Goal: Task Accomplishment & Management: Manage account settings

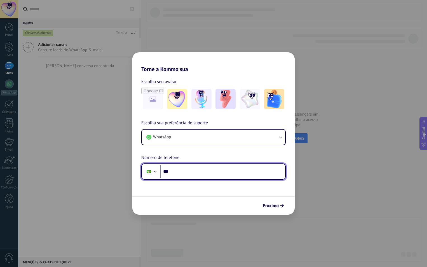
click at [177, 172] on input "***" at bounding box center [222, 171] width 125 height 13
type input "**********"
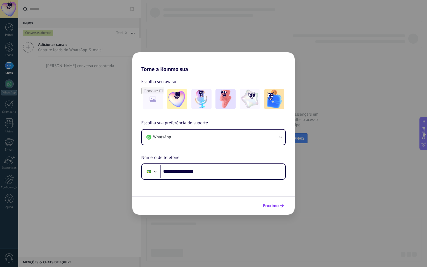
click at [275, 207] on span "Próximo" at bounding box center [271, 206] width 16 height 4
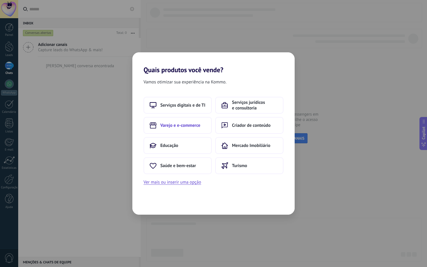
click at [168, 125] on span "Varejo e e-commerce" at bounding box center [180, 126] width 40 height 6
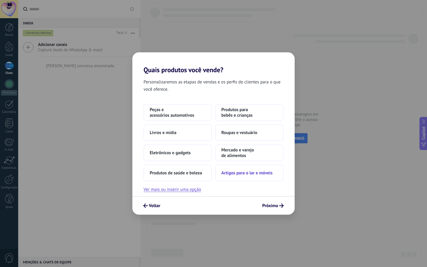
click at [256, 176] on button "Artigos para o lar e móveis" at bounding box center [249, 173] width 68 height 17
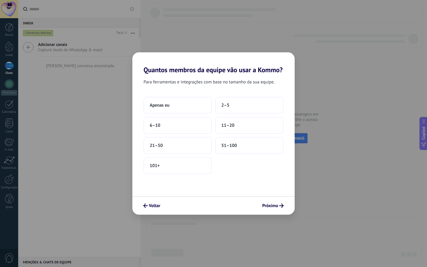
drag, startPoint x: 234, startPoint y: 126, endPoint x: 221, endPoint y: 168, distance: 43.8
click at [243, 189] on div "Para ferramentas e integrações com base no tamanho da sua equipe. Apenas eu 2–5…" at bounding box center [213, 135] width 162 height 122
click at [158, 126] on span "6–10" at bounding box center [155, 126] width 11 height 6
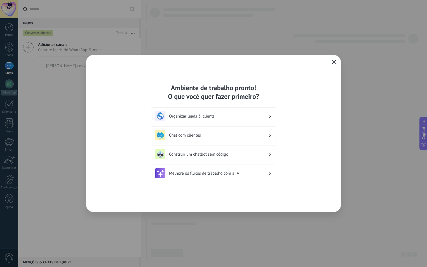
click at [333, 60] on icon "button" at bounding box center [334, 62] width 4 height 4
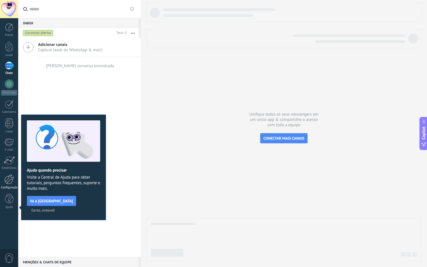
click at [7, 180] on div at bounding box center [9, 179] width 10 height 10
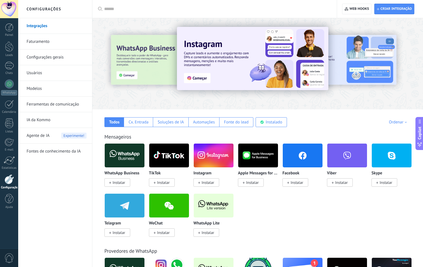
click at [216, 203] on img at bounding box center [214, 205] width 40 height 27
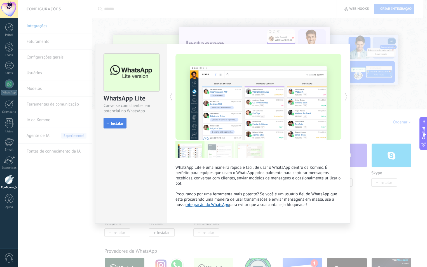
click at [120, 123] on span "Instalar" at bounding box center [117, 123] width 13 height 4
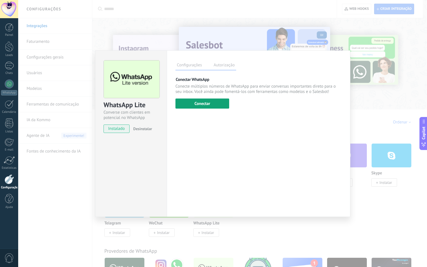
click at [203, 100] on button "Conectar" at bounding box center [202, 103] width 54 height 10
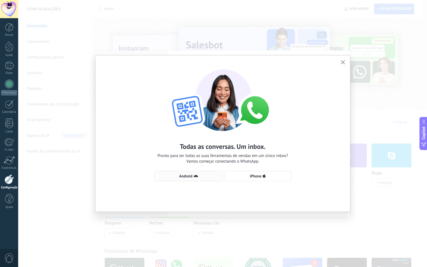
click at [187, 177] on span "Android" at bounding box center [185, 176] width 13 height 4
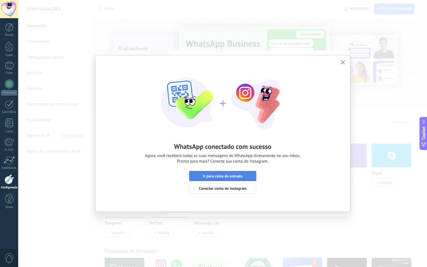
click at [212, 176] on span "Ir para caixa de entrada" at bounding box center [222, 176] width 39 height 4
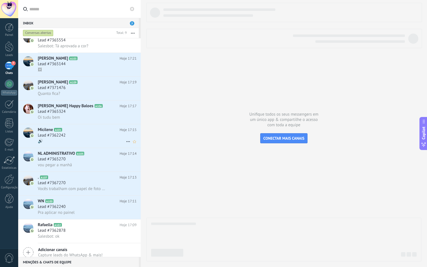
scroll to position [13, 0]
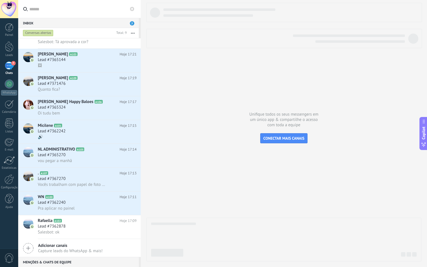
click at [63, 24] on div "Inbox 7" at bounding box center [78, 23] width 121 height 10
click at [133, 8] on use at bounding box center [132, 9] width 4 height 4
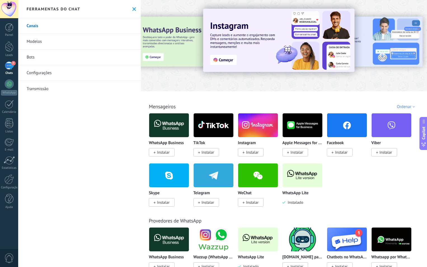
click at [132, 9] on icon at bounding box center [134, 9] width 4 height 4
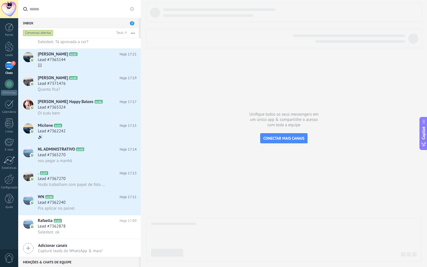
click at [133, 33] on icon "button" at bounding box center [133, 33] width 4 height 1
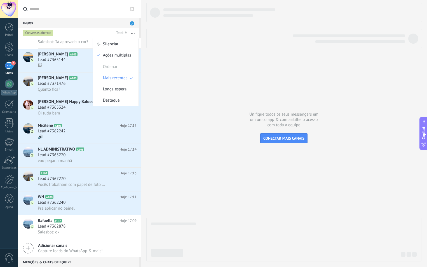
click at [57, 41] on span "Salesbot: Tá aprovada a cor?" at bounding box center [63, 41] width 51 height 5
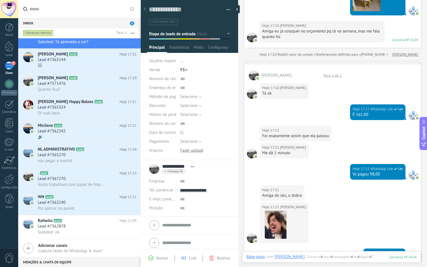
scroll to position [196, 0]
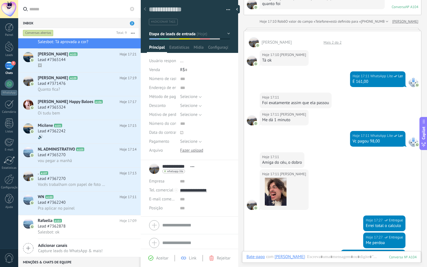
click at [362, 140] on div "Vc pagou 98,00" at bounding box center [378, 142] width 50 height 6
click at [276, 120] on div "Me dá 1 minuto" at bounding box center [284, 120] width 44 height 6
click at [239, 9] on div at bounding box center [238, 9] width 8 height 8
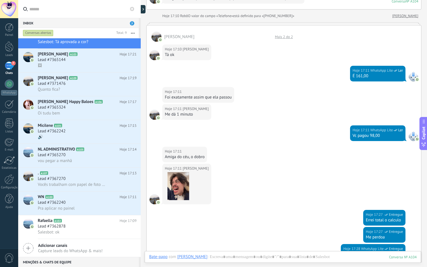
click at [45, 21] on div "Inbox 7" at bounding box center [78, 23] width 121 height 10
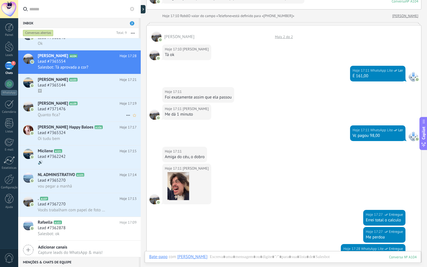
scroll to position [13, 0]
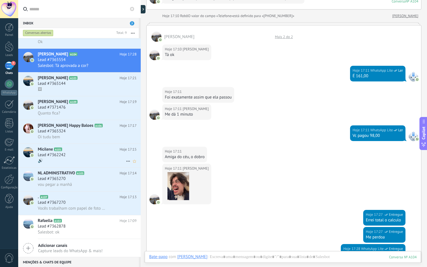
click at [42, 149] on span "Micilene" at bounding box center [45, 150] width 15 height 6
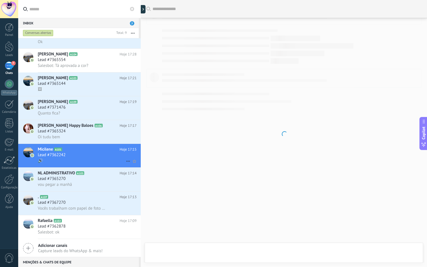
scroll to position [20, 0]
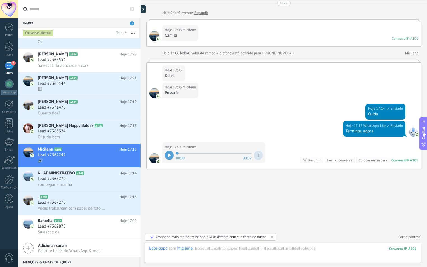
click at [154, 36] on div at bounding box center [154, 36] width 10 height 10
click at [153, 158] on div at bounding box center [154, 158] width 10 height 10
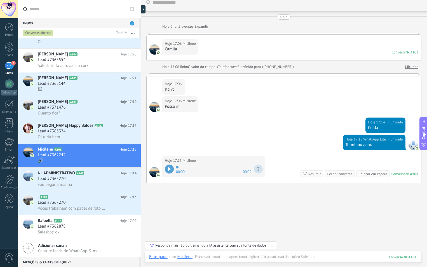
scroll to position [0, 0]
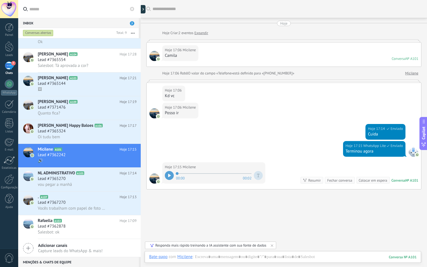
click at [141, 11] on div at bounding box center [141, 133] width 0 height 267
click at [144, 10] on div at bounding box center [144, 9] width 8 height 8
type textarea "**********"
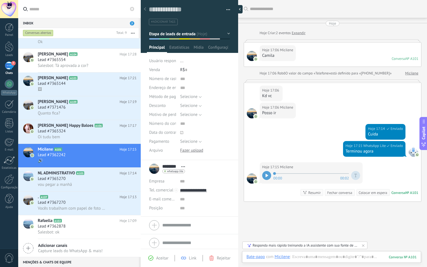
scroll to position [8, 0]
click at [181, 50] on span "Estatísticas" at bounding box center [179, 49] width 20 height 8
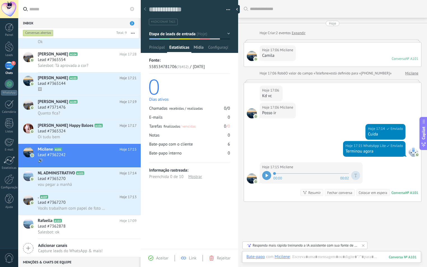
click at [199, 48] on span "Mídia" at bounding box center [199, 49] width 10 height 8
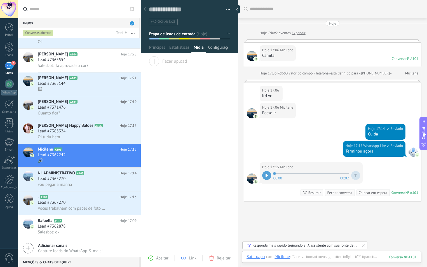
click at [223, 48] on span "Configurações" at bounding box center [218, 49] width 20 height 8
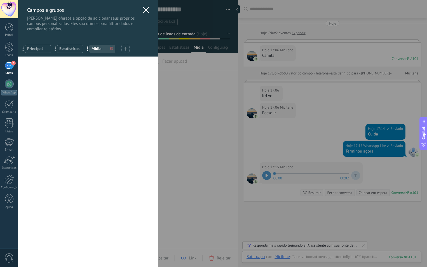
click at [144, 11] on icon at bounding box center [146, 10] width 7 height 7
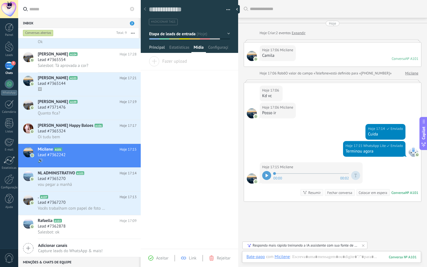
click at [155, 48] on span "Principal" at bounding box center [157, 49] width 16 height 8
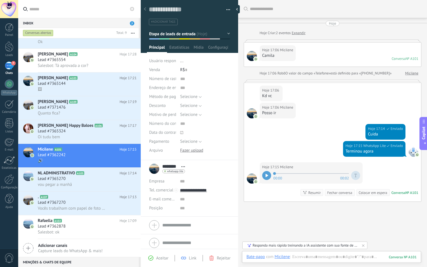
click at [154, 171] on div "******** Micilene ******** Micilene Sobrenome Abrir detalhes Copiar nome Desvin…" at bounding box center [168, 169] width 39 height 14
click at [172, 166] on input "********" at bounding box center [170, 167] width 16 height 6
click at [154, 168] on div "******** Micilene ******** Micilene Sobrenome Abrir detalhes Copiar nome Desvin…" at bounding box center [189, 169] width 81 height 14
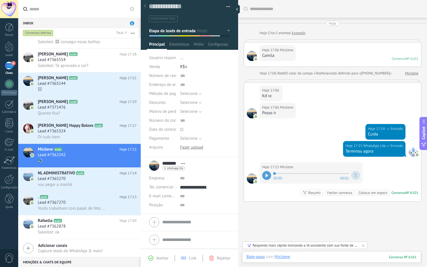
click at [295, 255] on div at bounding box center [332, 262] width 170 height 17
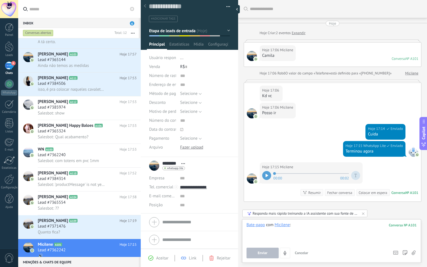
click at [311, 225] on div at bounding box center [332, 232] width 170 height 21
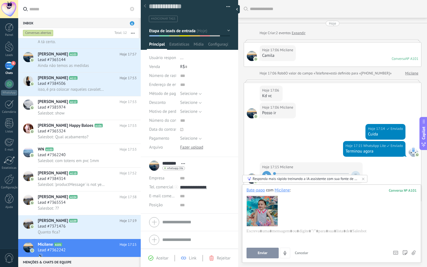
click at [262, 252] on span "Enviar" at bounding box center [263, 253] width 10 height 4
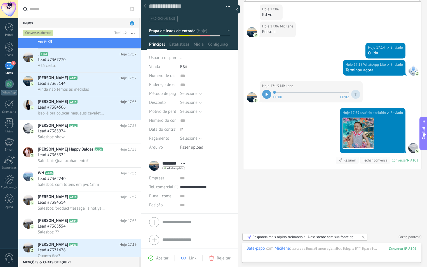
click at [238, 10] on div at bounding box center [237, 9] width 6 height 8
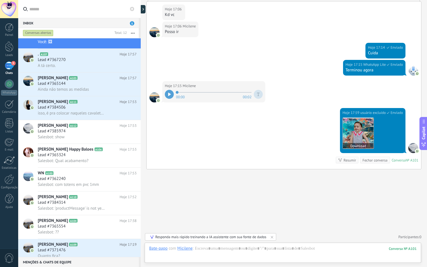
click at [350, 138] on img at bounding box center [358, 133] width 31 height 31
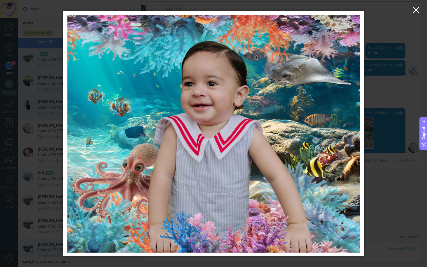
click at [414, 9] on use "button" at bounding box center [416, 10] width 6 height 6
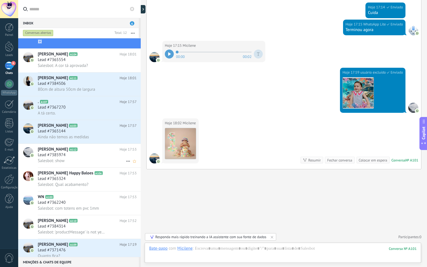
scroll to position [0, 0]
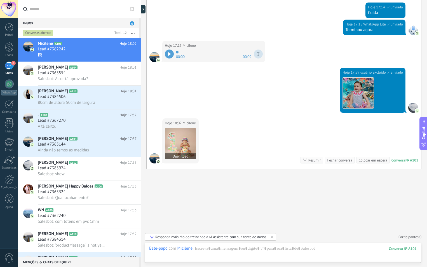
click at [173, 138] on img at bounding box center [180, 143] width 31 height 31
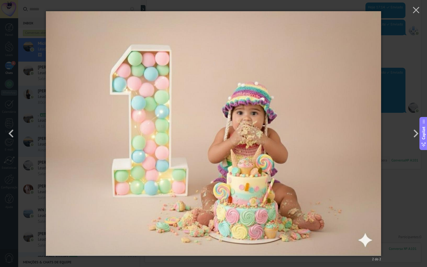
click at [258, 122] on img at bounding box center [213, 133] width 335 height 267
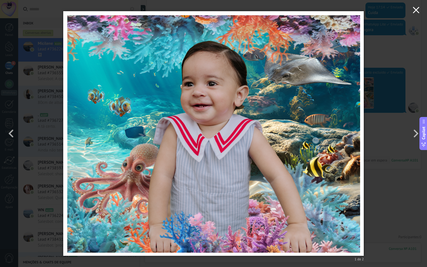
click at [414, 11] on icon "button" at bounding box center [416, 10] width 7 height 7
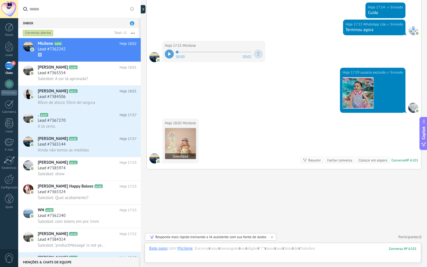
click at [178, 145] on img at bounding box center [180, 143] width 31 height 31
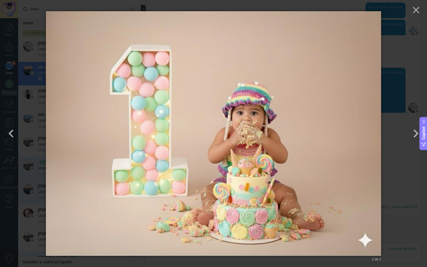
scroll to position [168, 0]
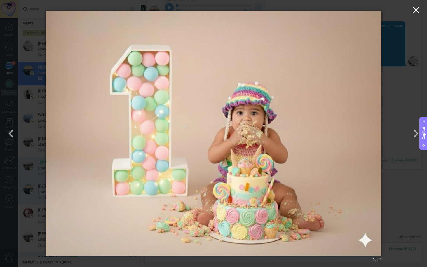
click at [421, 11] on button "button" at bounding box center [416, 11] width 22 height 22
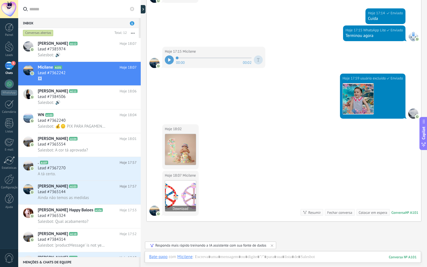
scroll to position [112, 0]
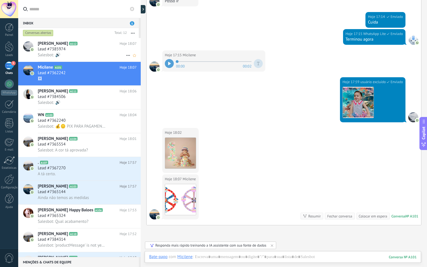
click at [60, 51] on span "Lead #7385974" at bounding box center [52, 49] width 28 height 6
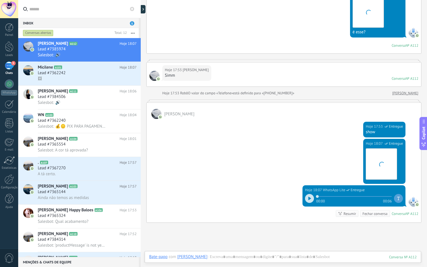
scroll to position [166, 0]
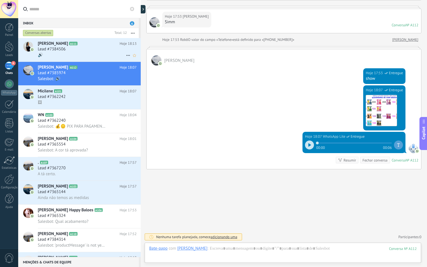
click at [71, 46] on div "Lead #7384506" at bounding box center [87, 49] width 99 height 6
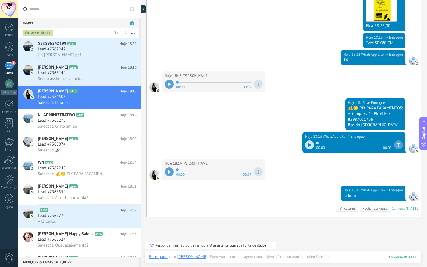
scroll to position [322, 0]
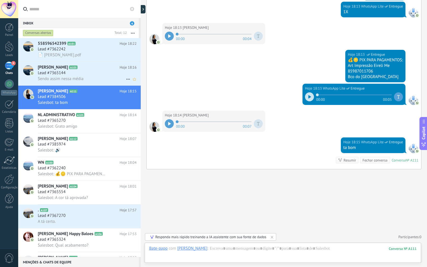
click at [75, 72] on div "Lead #7365144" at bounding box center [87, 73] width 99 height 6
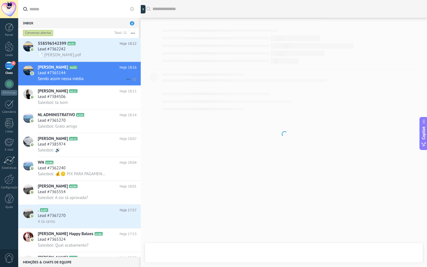
scroll to position [204, 0]
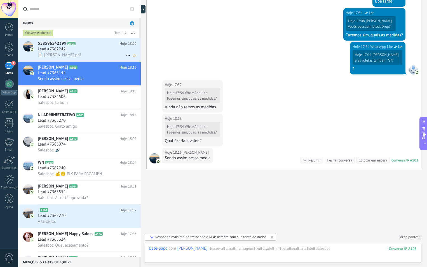
click at [58, 41] on span "558596542399" at bounding box center [52, 44] width 29 height 6
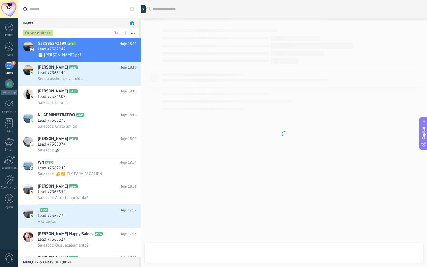
scroll to position [288, 0]
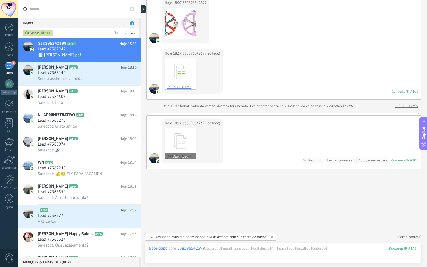
click at [176, 141] on icon at bounding box center [181, 141] width 22 height 23
click at [181, 157] on button "Download" at bounding box center [180, 156] width 31 height 6
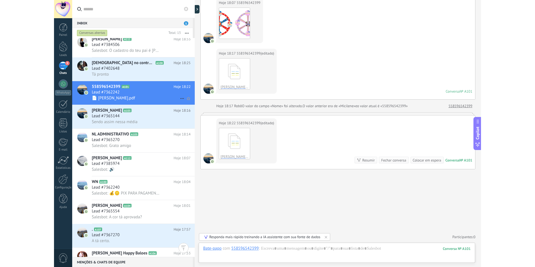
scroll to position [0, 0]
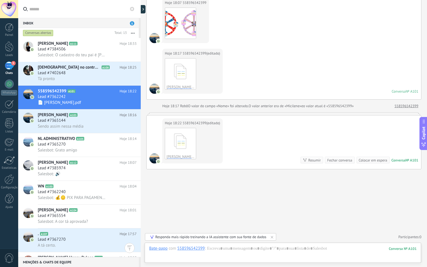
click at [55, 25] on div "Inbox 5" at bounding box center [78, 23] width 121 height 10
click at [44, 11] on input "text" at bounding box center [82, 9] width 107 height 18
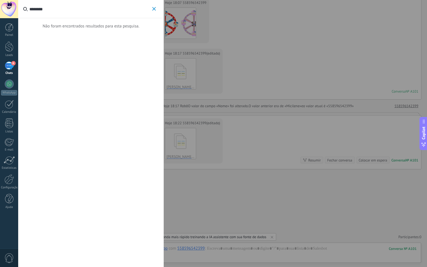
type input "********"
click at [152, 9] on icon "button" at bounding box center [154, 9] width 4 height 4
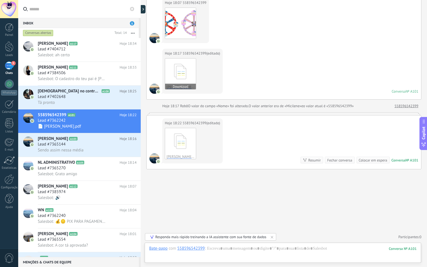
click at [181, 86] on button "Download" at bounding box center [180, 87] width 31 height 6
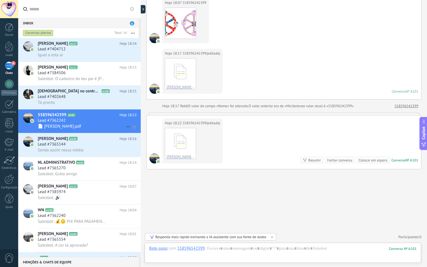
click at [127, 127] on icon at bounding box center [128, 126] width 7 height 7
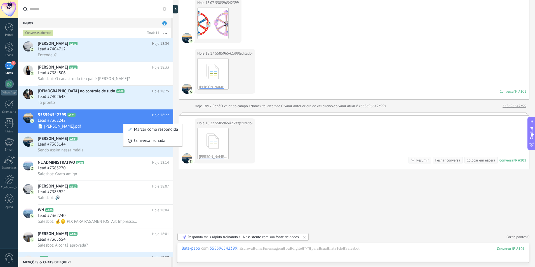
scroll to position [8, 0]
drag, startPoint x: 96, startPoint y: 114, endPoint x: 92, endPoint y: 115, distance: 3.9
click at [92, 115] on h2 "558596542399 A101" at bounding box center [95, 115] width 114 height 6
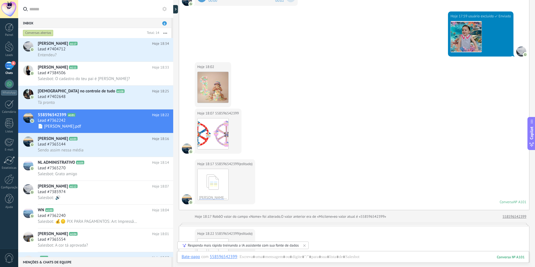
scroll to position [176, 0]
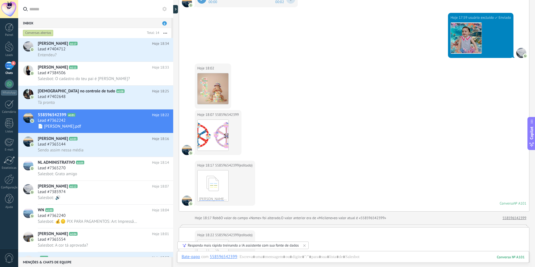
click at [173, 8] on div at bounding box center [173, 133] width 0 height 267
click at [176, 8] on div at bounding box center [176, 9] width 8 height 8
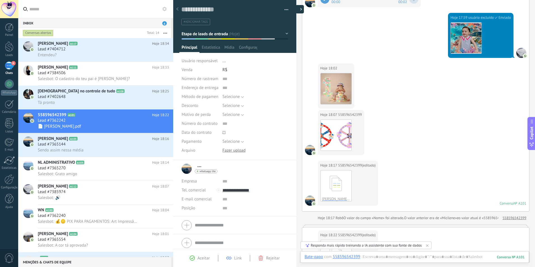
type textarea "**********"
click at [285, 32] on button "Etapa de leads de entrada" at bounding box center [235, 34] width 107 height 10
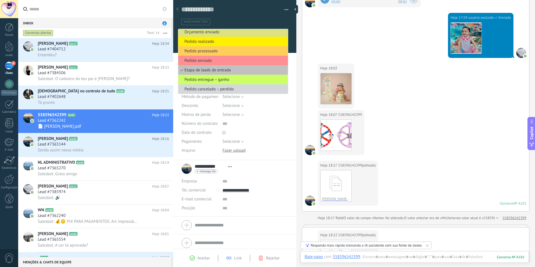
scroll to position [0, 0]
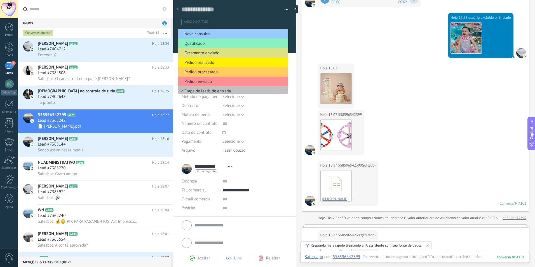
click at [288, 18] on div "Salvar e criar Imprimir Gerenciar tags Exportar para o Excel" at bounding box center [234, 10] width 123 height 29
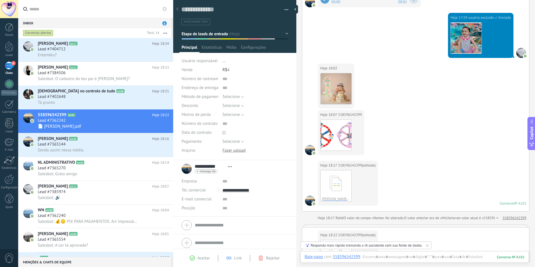
click at [284, 8] on button "button" at bounding box center [284, 10] width 8 height 8
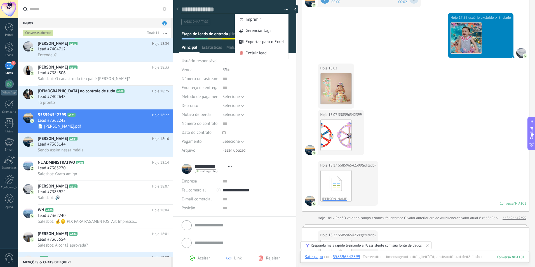
click at [232, 12] on textarea at bounding box center [230, 9] width 99 height 9
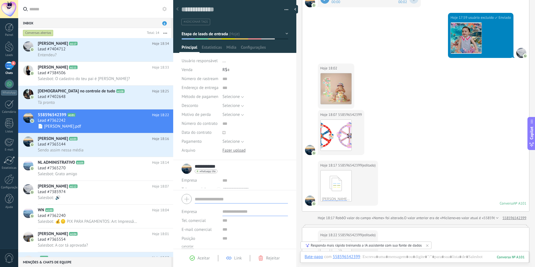
click at [219, 228] on form "Empresa Tel. comercial Comercial direto Celular Faz Casa Outros Tel. comercial …" at bounding box center [235, 220] width 106 height 57
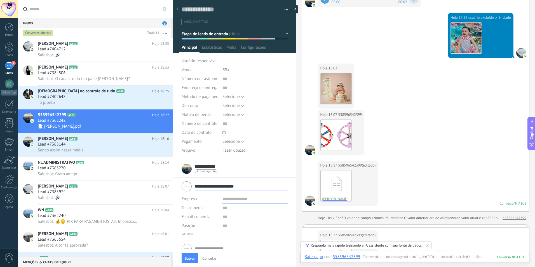
drag, startPoint x: 212, startPoint y: 187, endPoint x: 244, endPoint y: 187, distance: 31.3
click at [244, 187] on input "**********" at bounding box center [241, 186] width 93 height 9
type input "********"
click at [236, 200] on input "text" at bounding box center [254, 198] width 65 height 9
paste input "**********"
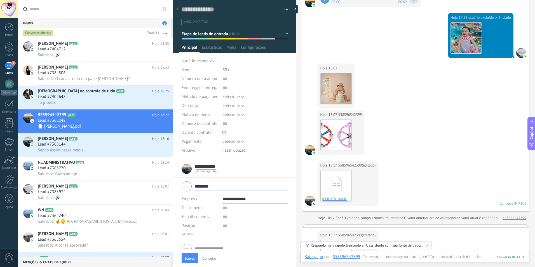
click at [236, 199] on input "**********" at bounding box center [254, 198] width 65 height 9
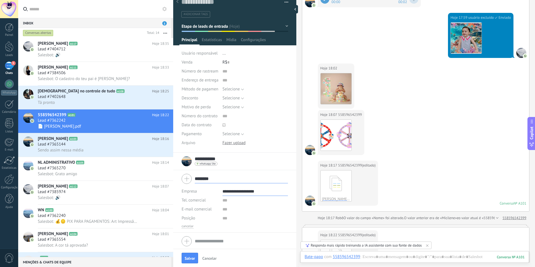
scroll to position [9, 0]
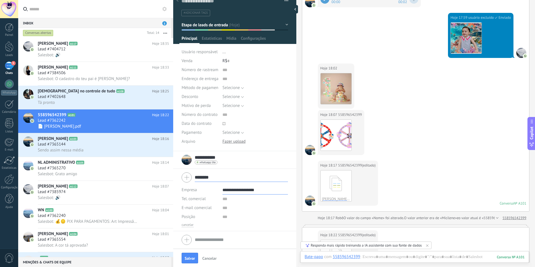
type input "**********"
click at [224, 218] on input "text" at bounding box center [254, 216] width 65 height 9
click at [195, 255] on button "Salvar" at bounding box center [190, 258] width 17 height 11
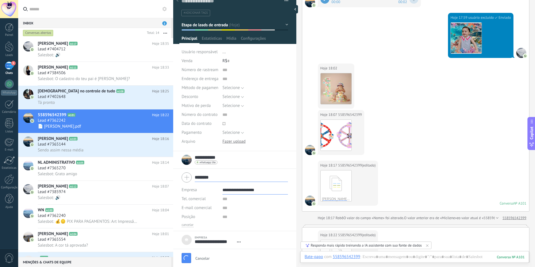
type textarea "***"
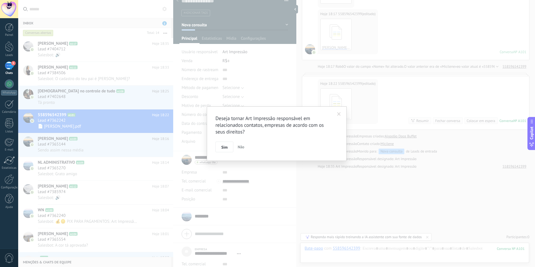
scroll to position [323, 0]
click at [218, 146] on button "Sim" at bounding box center [224, 147] width 18 height 11
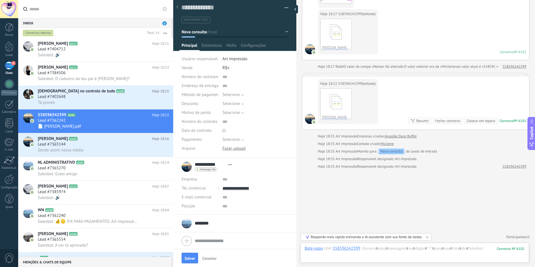
scroll to position [0, 0]
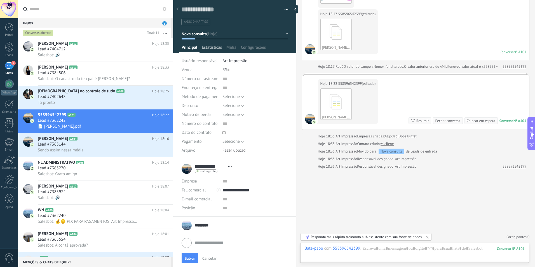
click at [208, 48] on span "Estatísticas" at bounding box center [212, 49] width 20 height 8
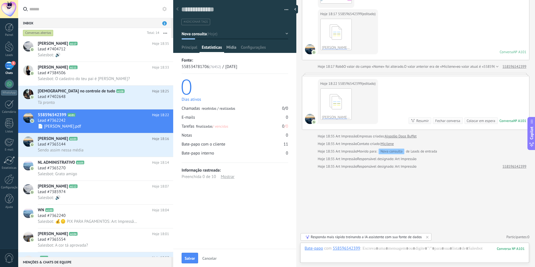
click at [233, 48] on span "Mídia" at bounding box center [231, 49] width 10 height 8
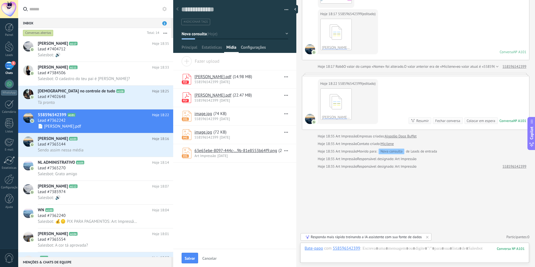
click at [249, 49] on span "Configurações" at bounding box center [253, 49] width 25 height 8
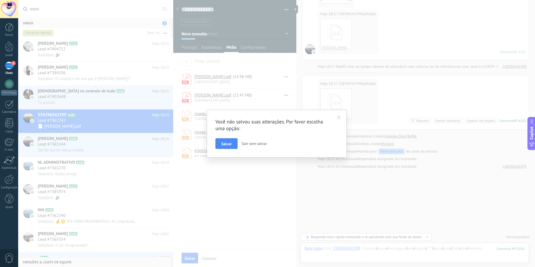
click at [340, 117] on span at bounding box center [339, 118] width 4 height 4
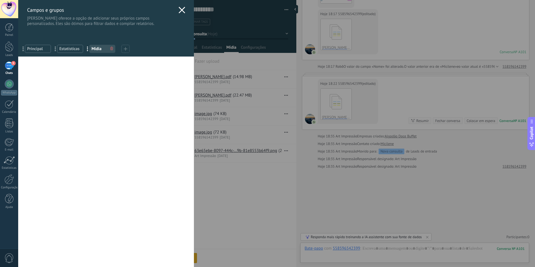
click at [296, 11] on div "[PERSON_NAME] e grupos Kommo oferece a opção de adicionar seus próprios campos …" at bounding box center [276, 133] width 517 height 267
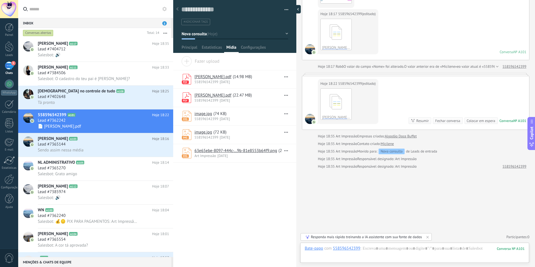
click at [297, 8] on div at bounding box center [296, 9] width 8 height 8
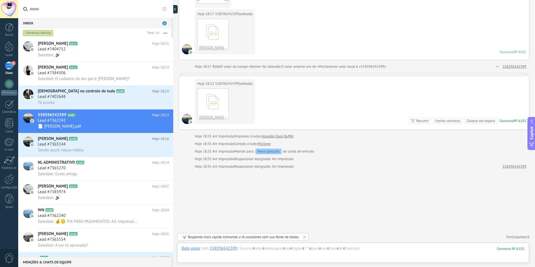
type textarea "***"
